Goal: Book appointment/travel/reservation

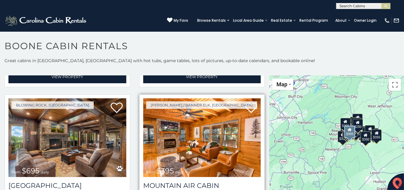
scroll to position [1629, 0]
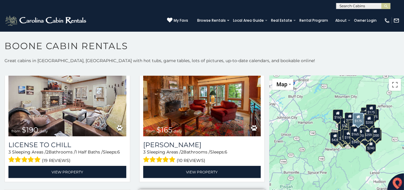
scroll to position [6558, 0]
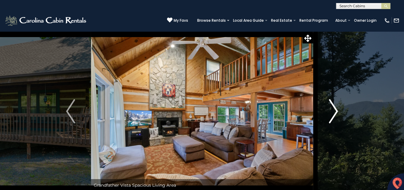
click at [333, 117] on img "Next" at bounding box center [333, 111] width 9 height 24
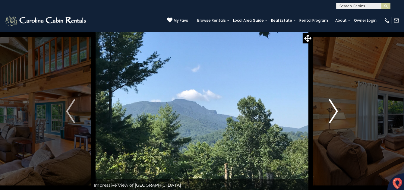
click at [333, 115] on img "Next" at bounding box center [333, 111] width 9 height 24
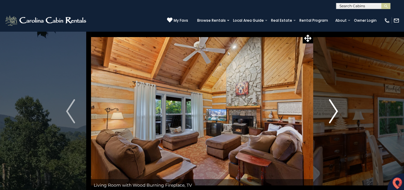
click at [332, 116] on img "Next" at bounding box center [333, 111] width 9 height 24
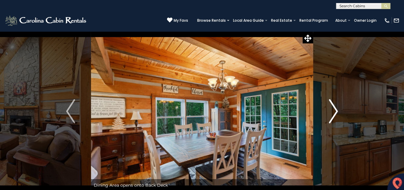
click at [333, 117] on img "Next" at bounding box center [333, 111] width 9 height 24
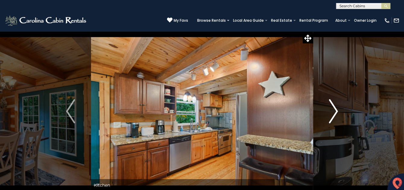
click at [335, 114] on img "Next" at bounding box center [333, 111] width 9 height 24
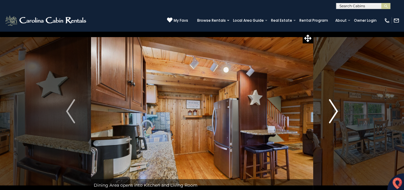
click at [335, 114] on img "Next" at bounding box center [333, 111] width 9 height 24
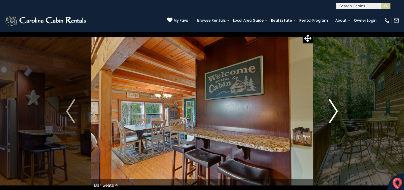
click at [335, 114] on img "Next" at bounding box center [333, 111] width 9 height 24
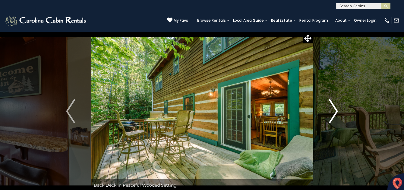
click at [335, 114] on img "Next" at bounding box center [333, 111] width 9 height 24
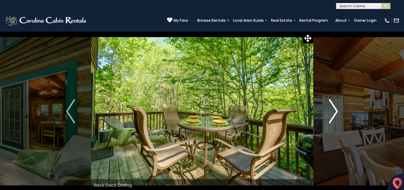
click at [335, 114] on img "Next" at bounding box center [333, 111] width 9 height 24
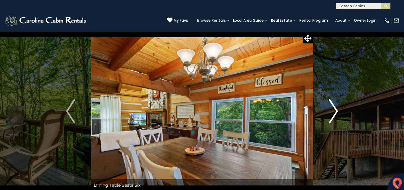
click at [335, 114] on img "Next" at bounding box center [333, 111] width 9 height 24
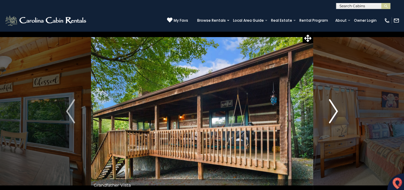
click at [336, 114] on img "Next" at bounding box center [333, 111] width 9 height 24
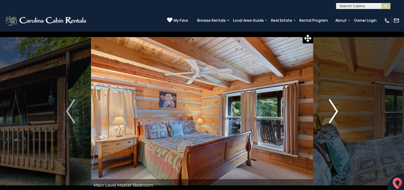
click at [336, 114] on img "Next" at bounding box center [333, 111] width 9 height 24
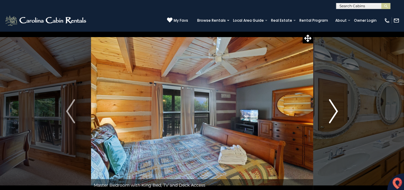
click at [336, 112] on img "Next" at bounding box center [333, 111] width 9 height 24
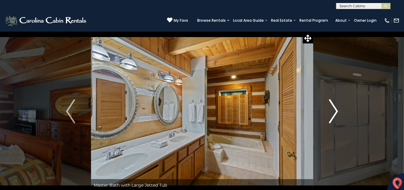
click at [337, 113] on img "Next" at bounding box center [333, 111] width 9 height 24
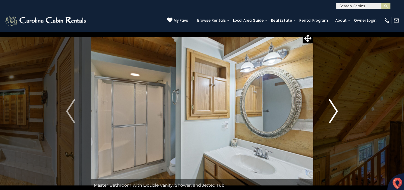
click at [337, 113] on img "Next" at bounding box center [333, 111] width 9 height 24
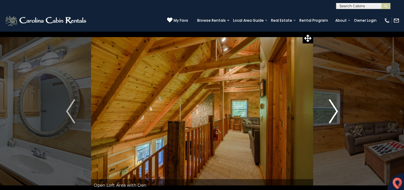
click at [337, 113] on img "Next" at bounding box center [333, 111] width 9 height 24
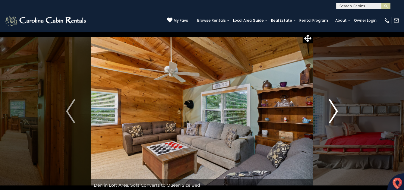
click at [336, 113] on img "Next" at bounding box center [333, 111] width 9 height 24
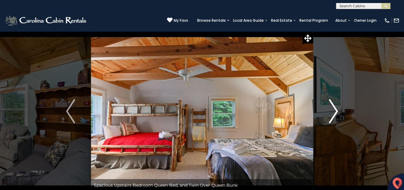
click at [336, 113] on img "Next" at bounding box center [333, 111] width 9 height 24
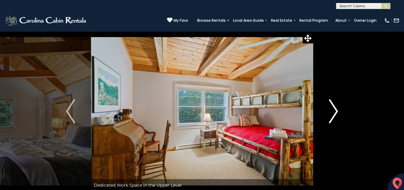
click at [336, 113] on img "Next" at bounding box center [333, 111] width 9 height 24
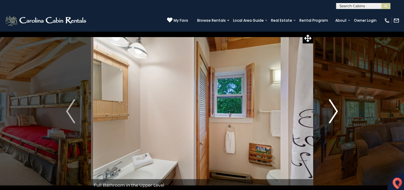
click at [337, 112] on img "Next" at bounding box center [333, 111] width 9 height 24
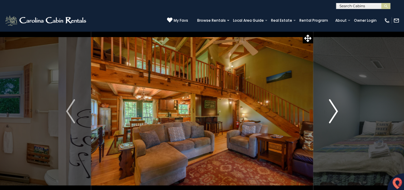
click at [337, 114] on img "Next" at bounding box center [333, 111] width 9 height 24
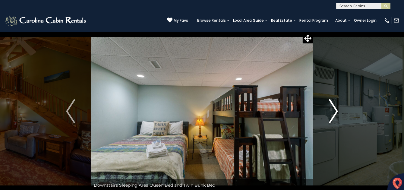
click at [337, 114] on img "Next" at bounding box center [333, 111] width 9 height 24
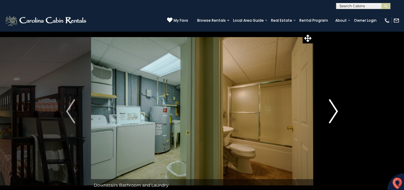
click at [337, 114] on img "Next" at bounding box center [333, 111] width 9 height 24
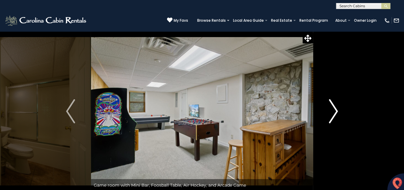
click at [337, 114] on img "Next" at bounding box center [333, 111] width 9 height 24
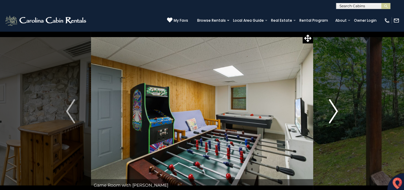
click at [337, 114] on img "Next" at bounding box center [333, 111] width 9 height 24
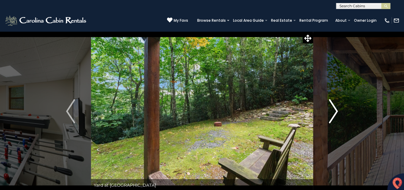
click at [337, 115] on img "Next" at bounding box center [333, 111] width 9 height 24
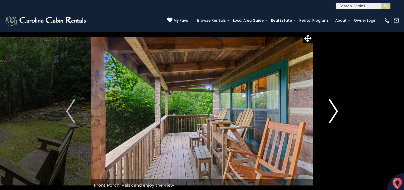
click at [337, 115] on img "Next" at bounding box center [333, 111] width 9 height 24
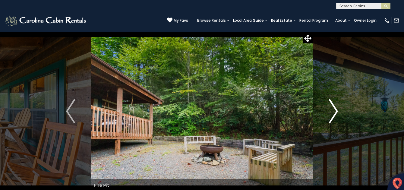
click at [336, 115] on img "Next" at bounding box center [333, 111] width 9 height 24
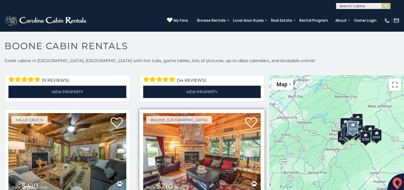
scroll to position [1750, 0]
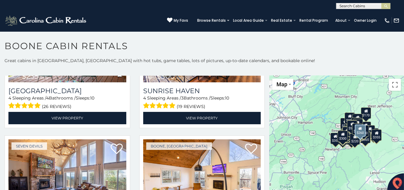
scroll to position [3913, 0]
